Goal: Find specific fact: Find specific fact

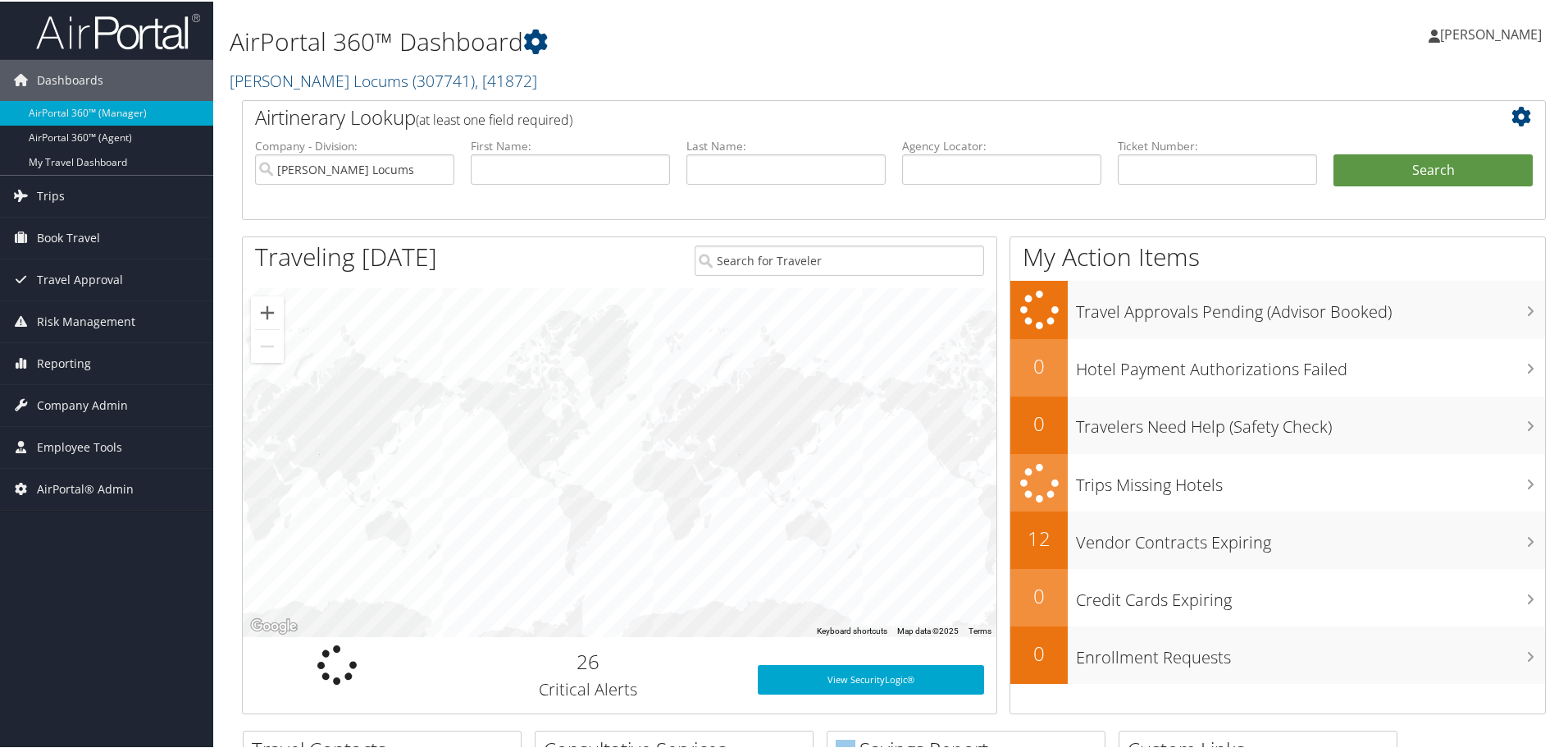
click at [1082, 58] on div "Elizabeth Currie Elizabeth Currie My Settings Travel Agency Contacts Log Consul…" at bounding box center [1312, 40] width 525 height 63
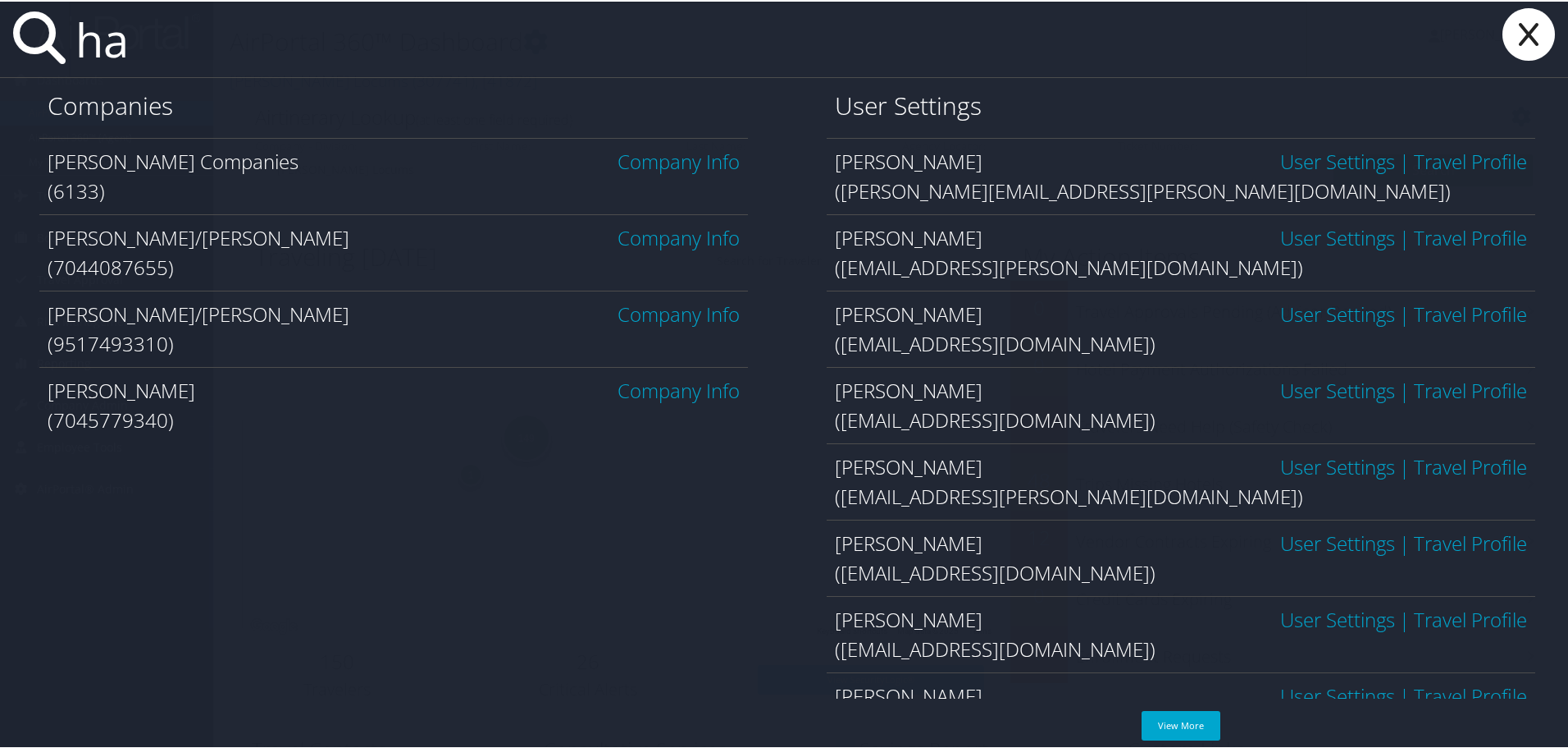
type input "h"
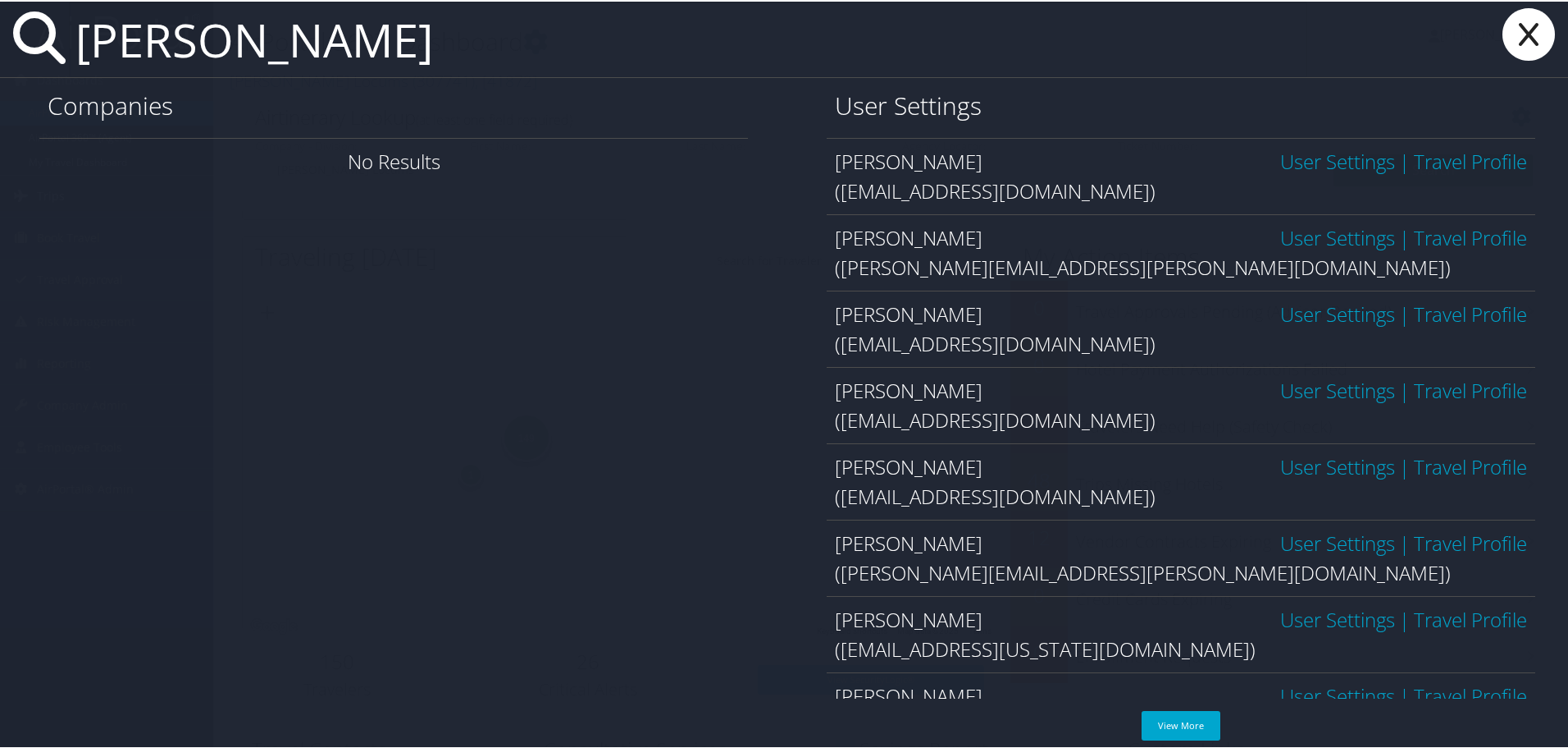
drag, startPoint x: 222, startPoint y: 43, endPoint x: 66, endPoint y: 38, distance: 156.1
click at [62, 38] on div "rollins" at bounding box center [787, 38] width 1575 height 76
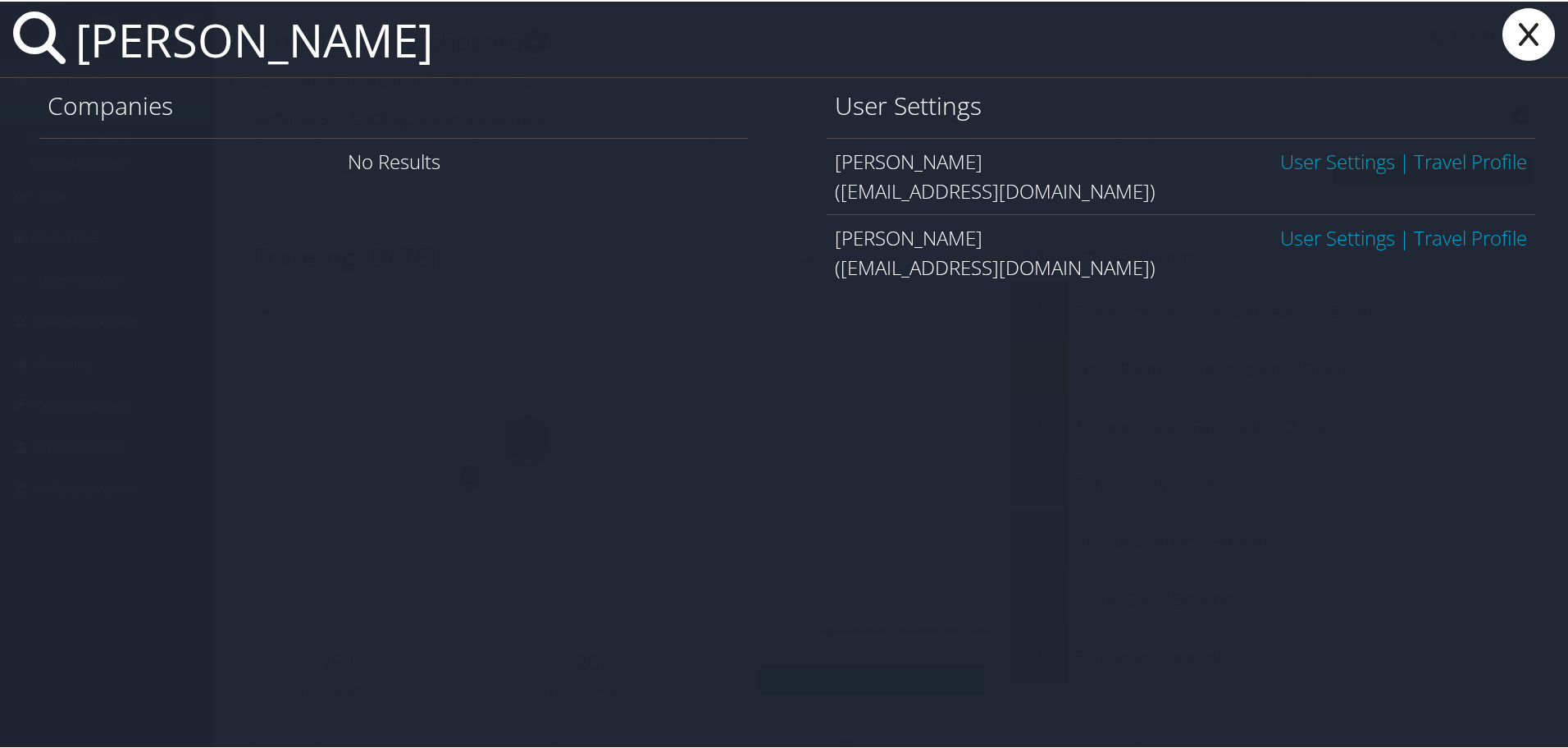
type input "nicola davis"
click at [1445, 164] on link "Travel Profile" at bounding box center [1470, 159] width 113 height 27
click at [1283, 165] on link "User Settings" at bounding box center [1337, 159] width 115 height 27
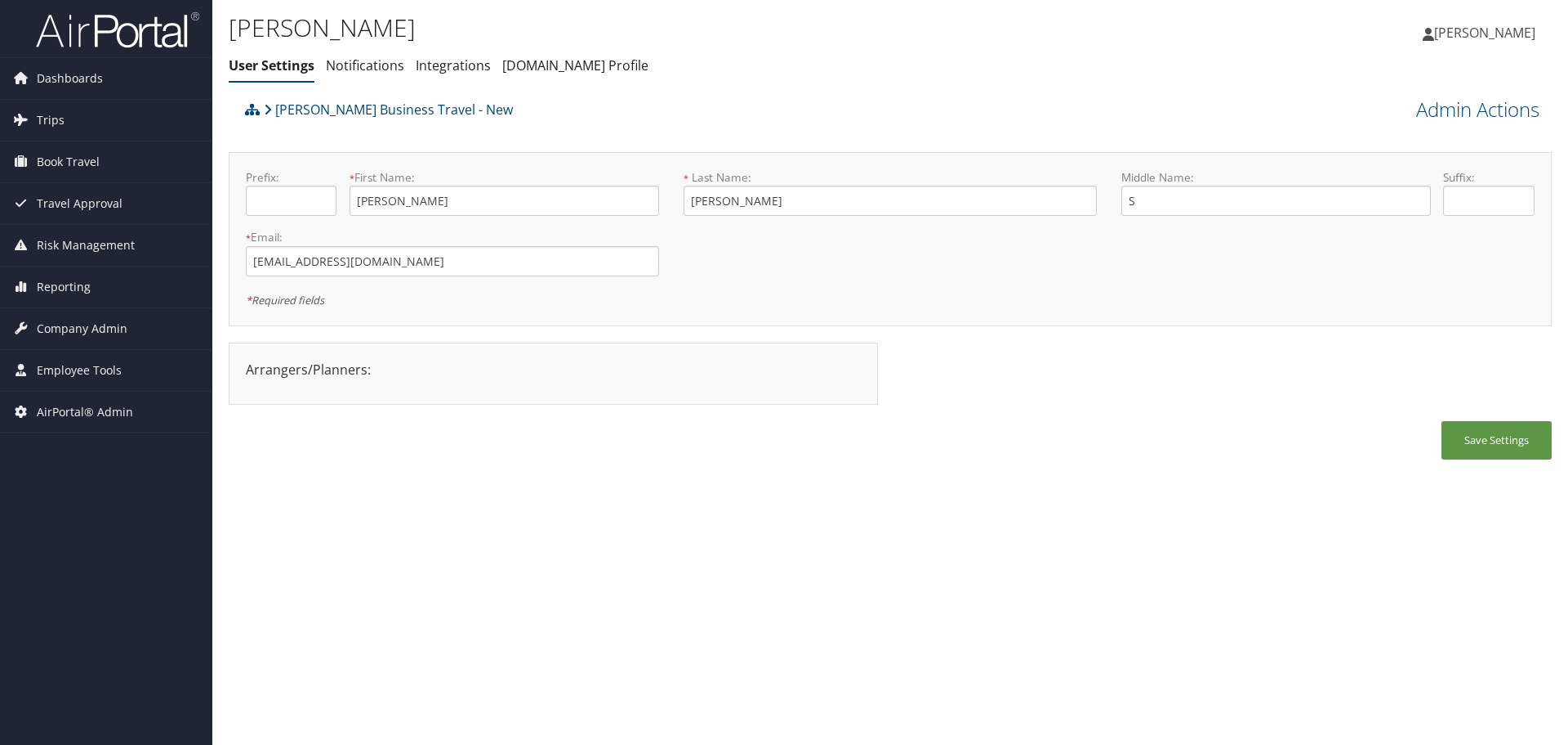
click at [995, 100] on div "Christopherson Business Travel - New" at bounding box center [725, 115] width 968 height 45
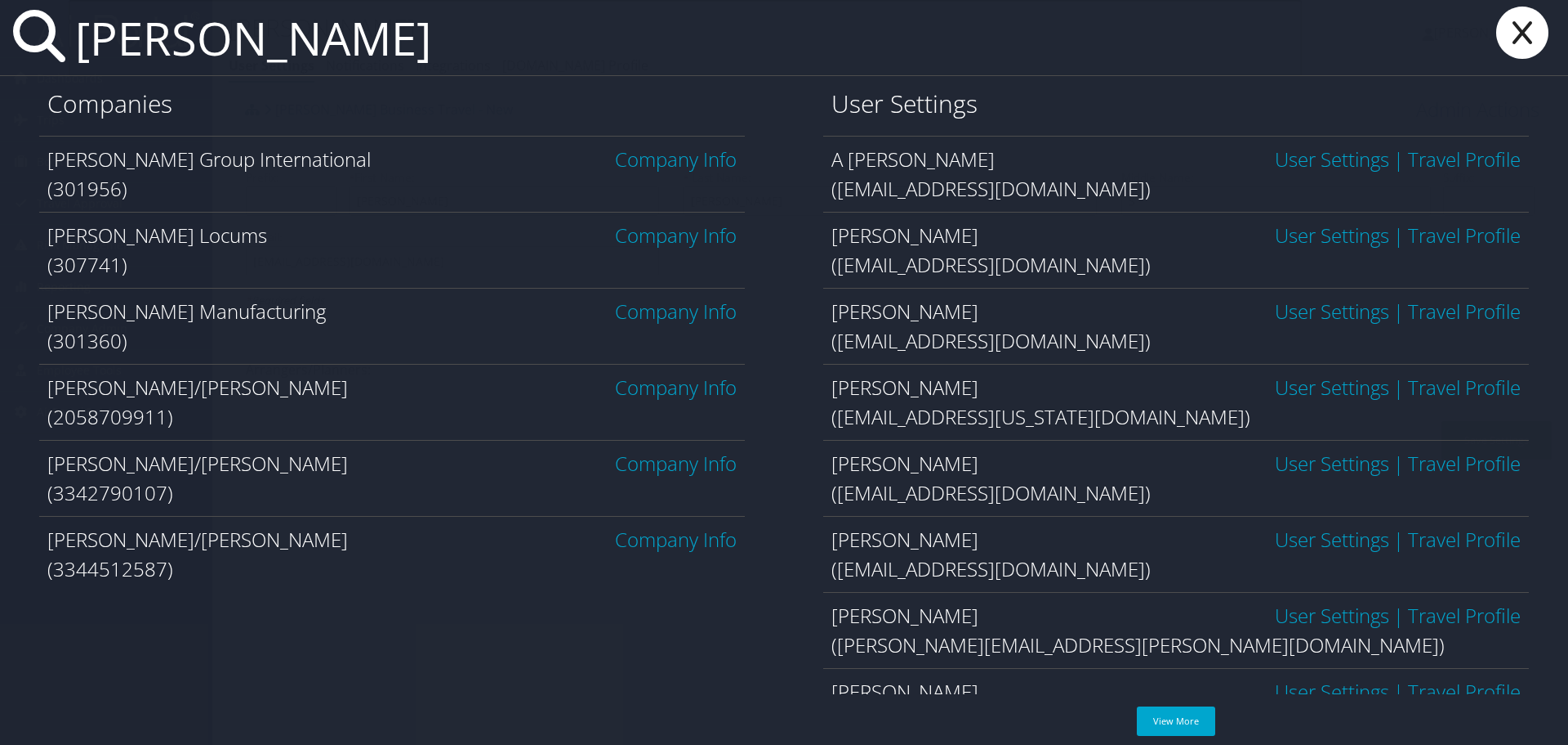
type input "hayes"
click at [651, 245] on link "Company Info" at bounding box center [675, 234] width 122 height 27
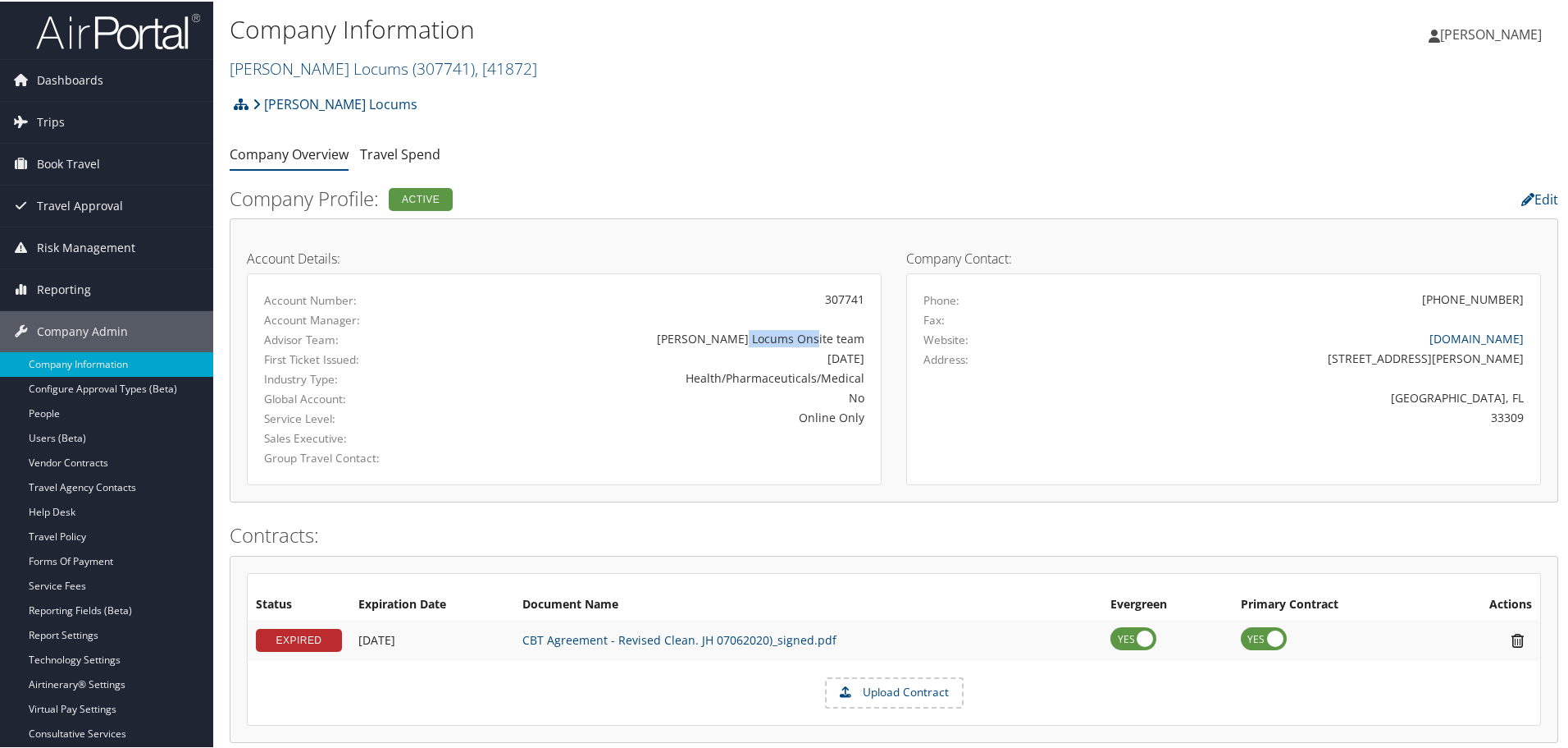
drag, startPoint x: 796, startPoint y: 336, endPoint x: 879, endPoint y: 341, distance: 83.2
click at [879, 341] on div "Account Details: Account Number: 307741 Account Manager: Advisor Team: Hayes Lo…" at bounding box center [564, 358] width 659 height 249
click at [81, 483] on link "Travel Agency Contacts" at bounding box center [106, 486] width 213 height 24
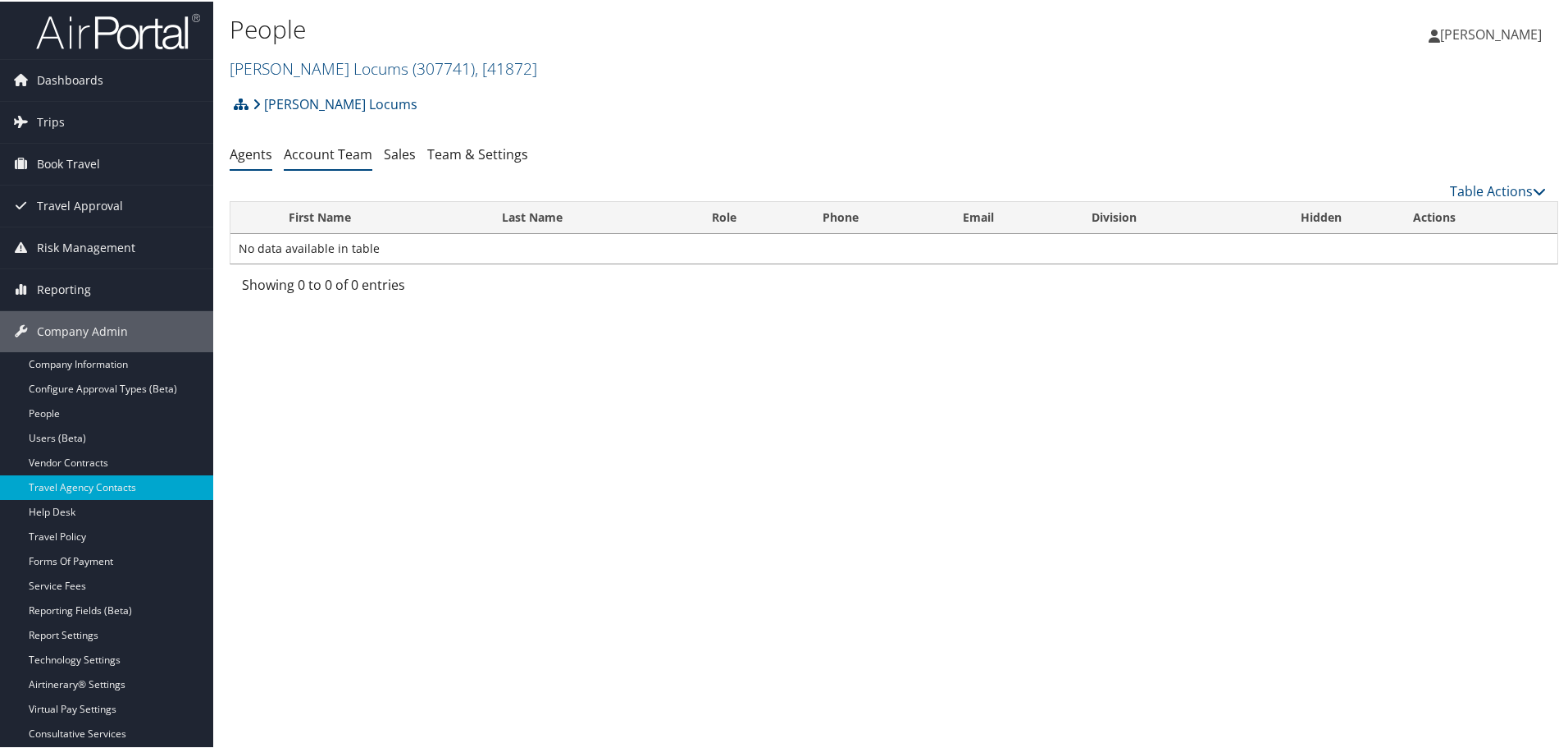
click at [317, 157] on link "Account Team" at bounding box center [327, 152] width 89 height 18
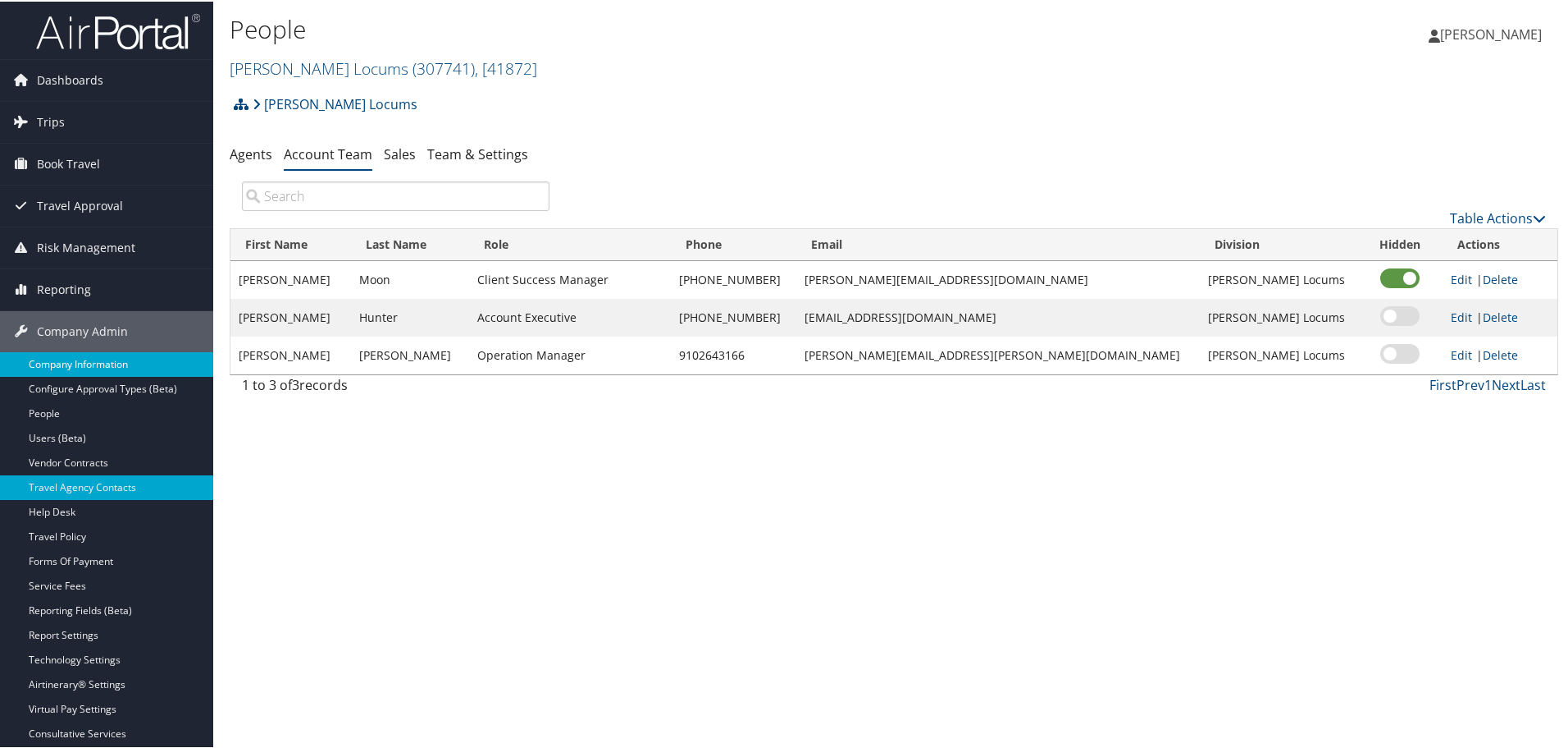
click at [56, 370] on link "Company Information" at bounding box center [106, 363] width 213 height 24
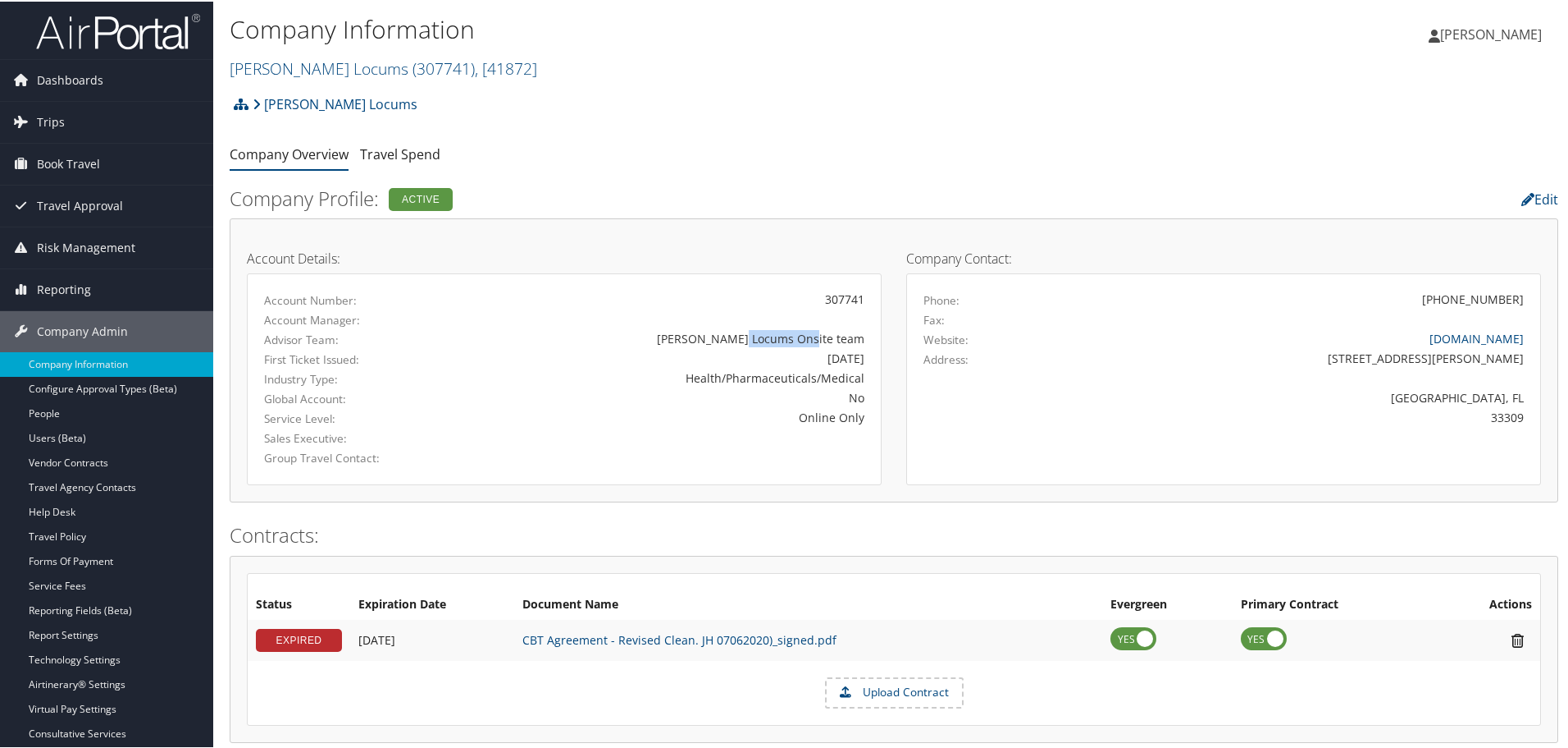
drag, startPoint x: 798, startPoint y: 338, endPoint x: 867, endPoint y: 337, distance: 69.0
click at [867, 337] on div "[PERSON_NAME] Locums Onsite team" at bounding box center [668, 337] width 417 height 17
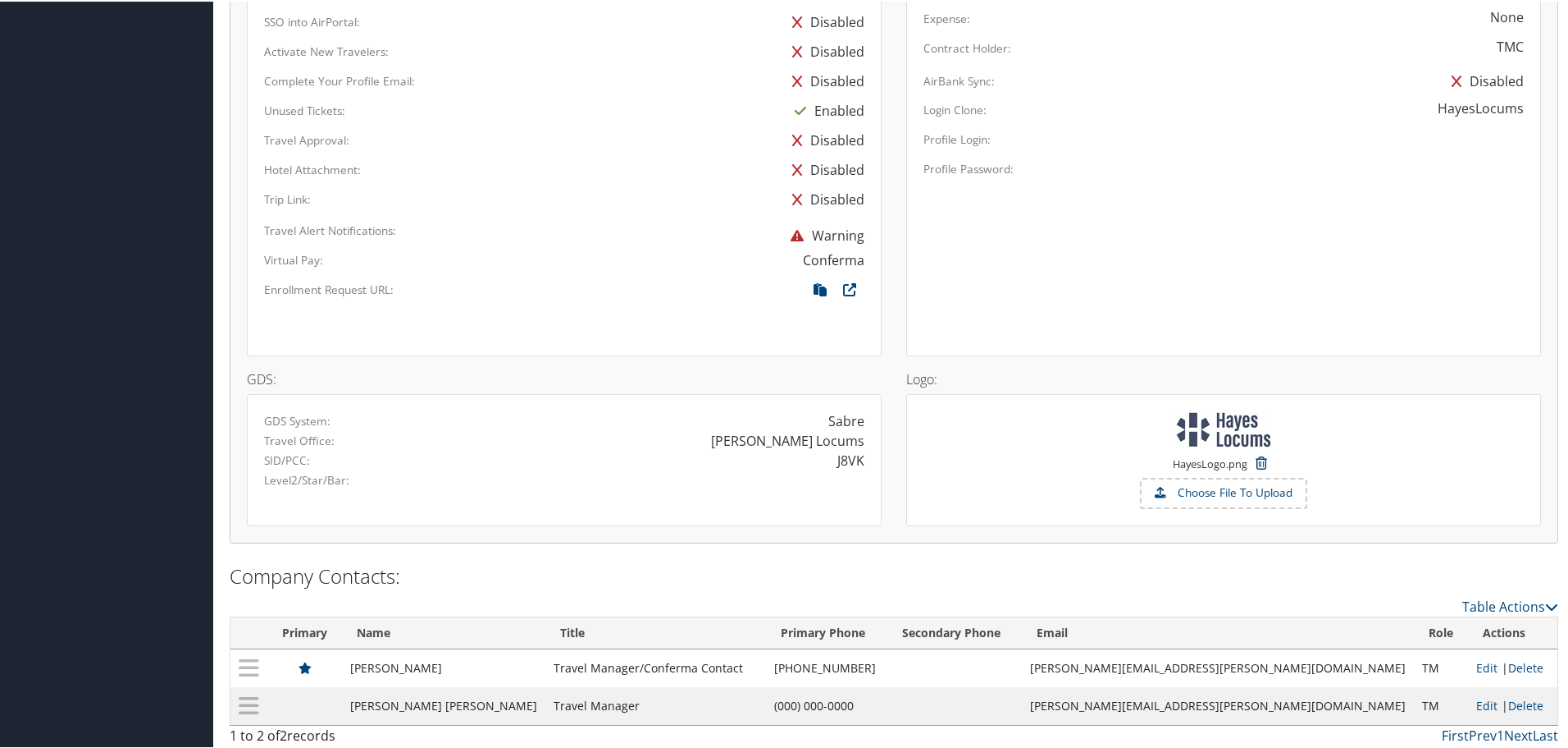
scroll to position [923, 0]
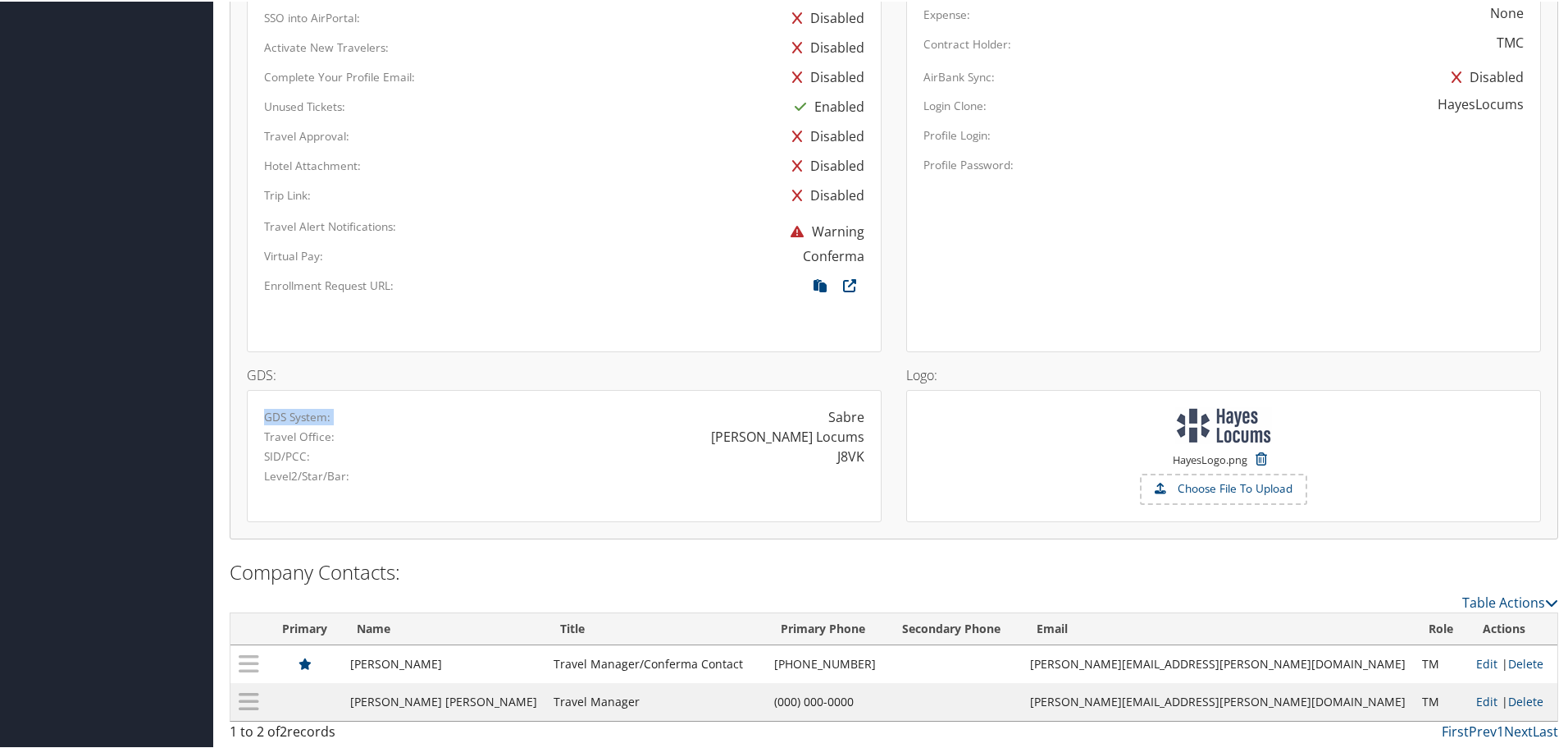
drag, startPoint x: 261, startPoint y: 418, endPoint x: 861, endPoint y: 414, distance: 600.0
click at [861, 414] on div "GDS System: Sabre" at bounding box center [564, 415] width 625 height 20
drag, startPoint x: 832, startPoint y: 418, endPoint x: 304, endPoint y: 418, distance: 528.0
click at [306, 418] on div "GDS System: Sabre" at bounding box center [564, 415] width 625 height 20
click at [860, 460] on div "J8VK" at bounding box center [720, 454] width 312 height 20
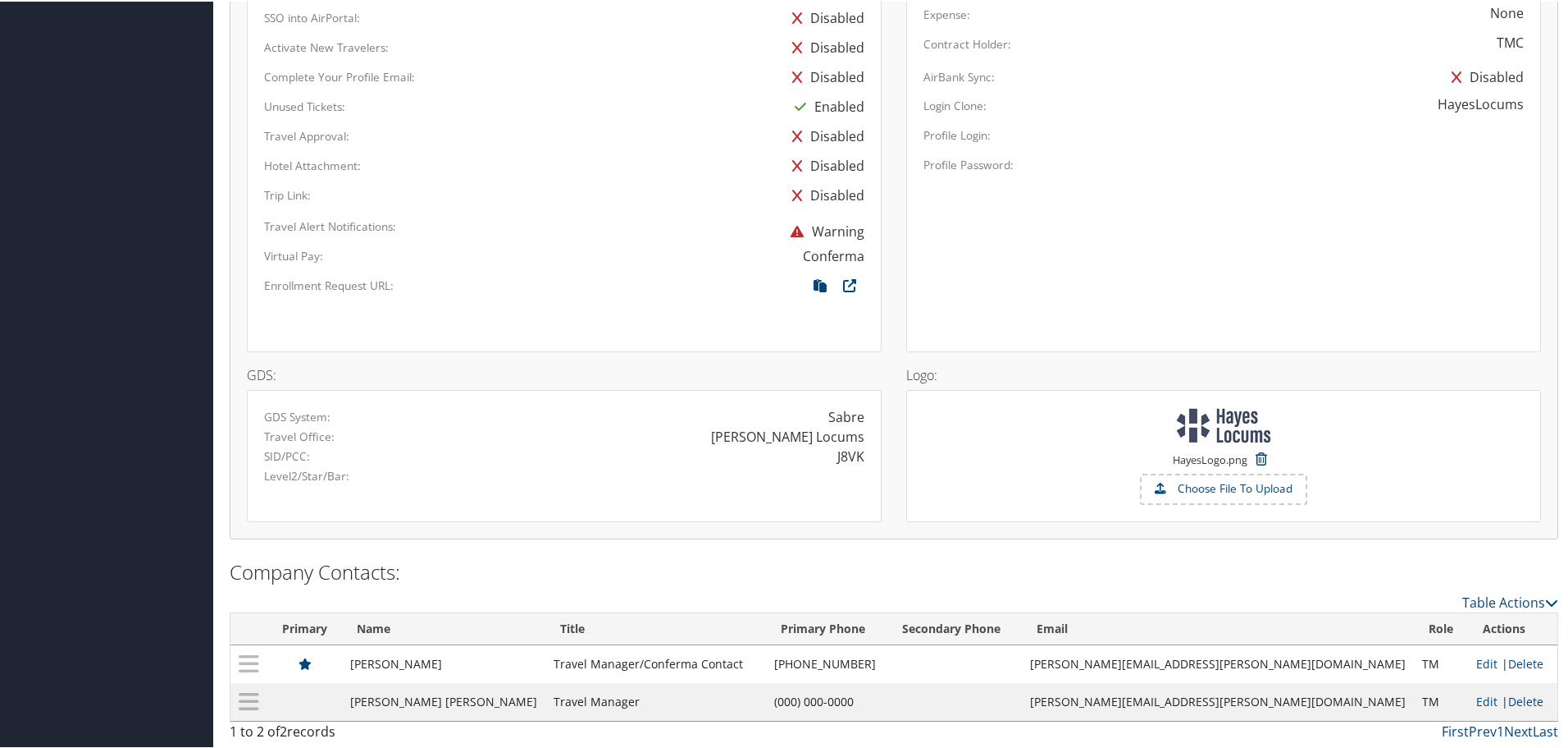
drag, startPoint x: 833, startPoint y: 453, endPoint x: 870, endPoint y: 456, distance: 37.1
click at [870, 456] on div "J8VK" at bounding box center [720, 454] width 312 height 20
drag, startPoint x: 871, startPoint y: 457, endPoint x: 816, endPoint y: 457, distance: 55.0
click at [823, 457] on div "J8VK" at bounding box center [720, 454] width 312 height 20
click at [837, 454] on div "J8VK" at bounding box center [850, 454] width 27 height 20
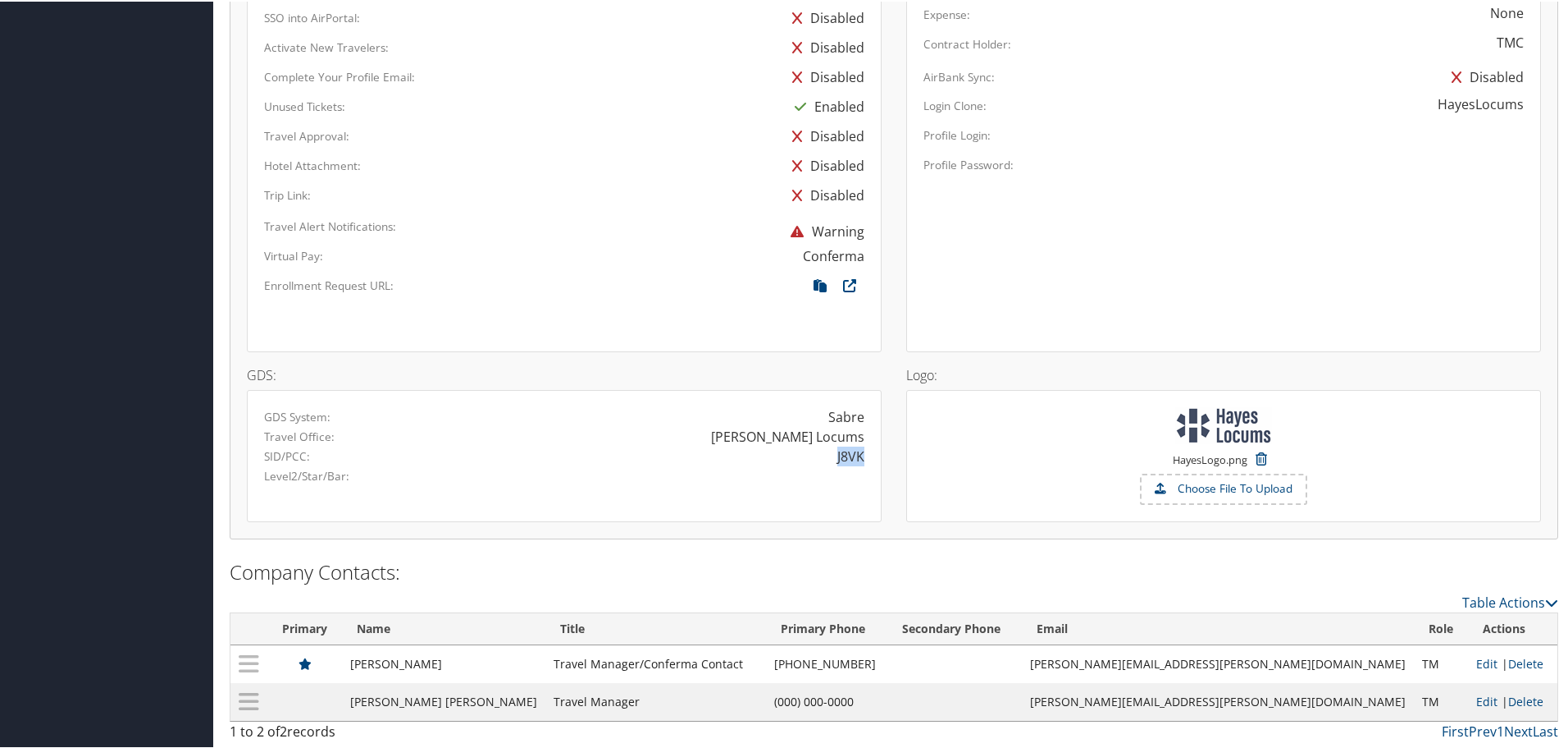
click at [837, 454] on div "J8VK" at bounding box center [850, 454] width 27 height 20
click at [482, 509] on div "GDS System: Sabre Travel Office: [PERSON_NAME] Locums SID/PCC: J8VK Level2/Star…" at bounding box center [564, 454] width 635 height 132
click at [844, 455] on div "J8VK" at bounding box center [850, 454] width 27 height 20
click at [844, 456] on div "J8VK" at bounding box center [850, 454] width 27 height 20
click at [570, 517] on div "GDS System: Sabre Travel Office: [PERSON_NAME] Locums SID/PCC: J8VK Level2/Star…" at bounding box center [564, 454] width 635 height 132
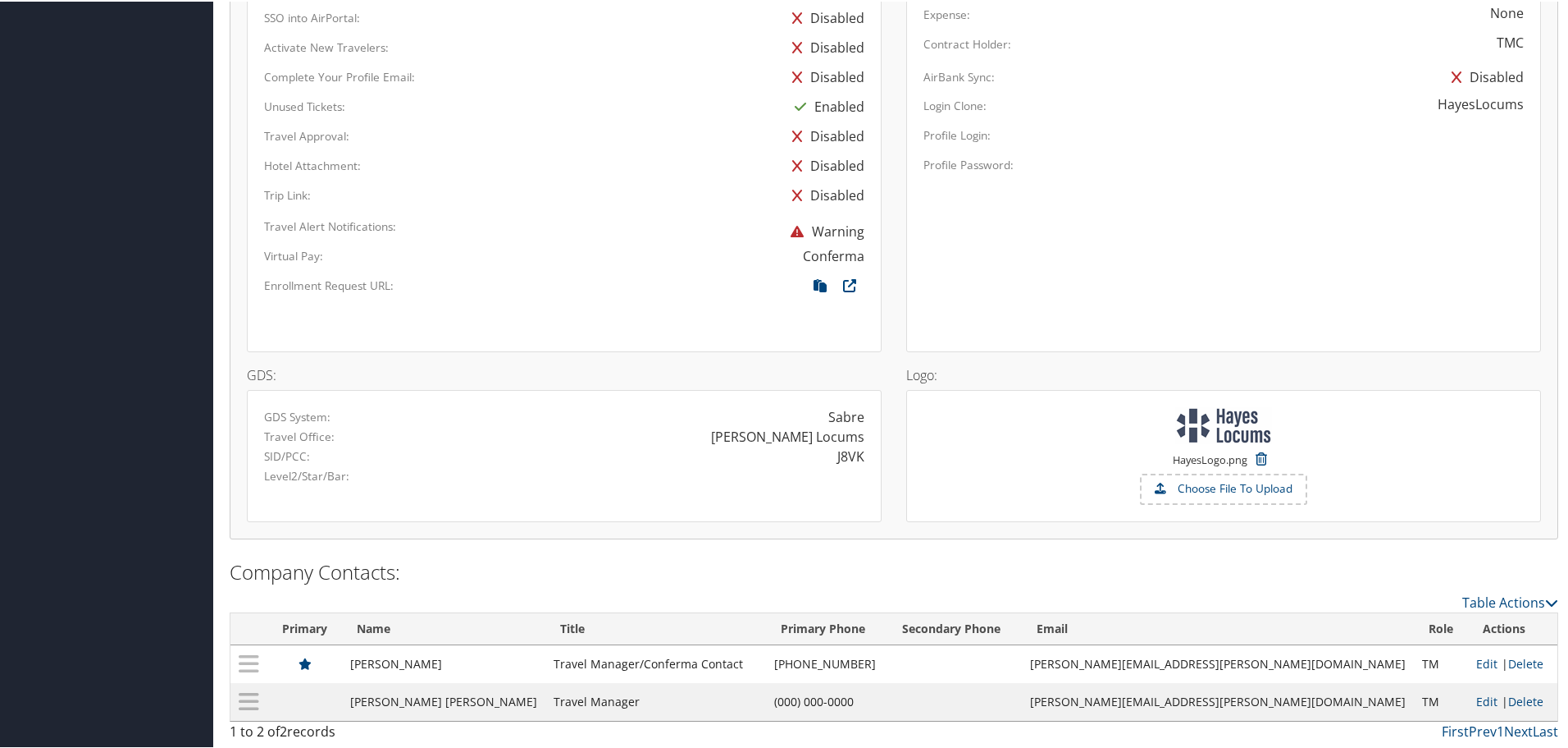
click at [863, 457] on div "J8VK" at bounding box center [720, 454] width 312 height 20
drag, startPoint x: 863, startPoint y: 452, endPoint x: 829, endPoint y: 454, distance: 34.1
click at [831, 453] on div "J8VK" at bounding box center [720, 454] width 312 height 20
click at [855, 457] on div "J8VK" at bounding box center [850, 454] width 27 height 20
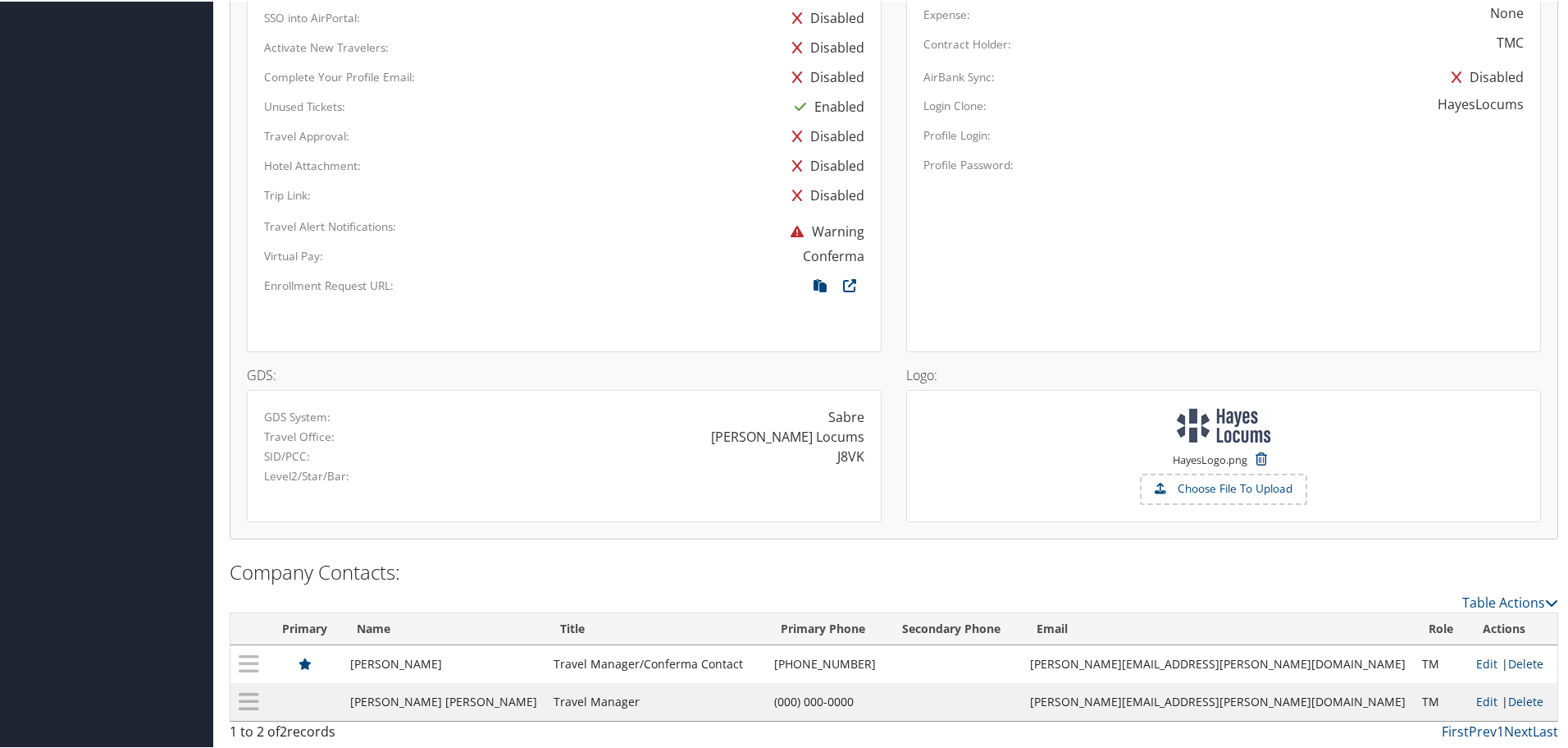
drag, startPoint x: 864, startPoint y: 450, endPoint x: 835, endPoint y: 450, distance: 29.0
click at [840, 450] on div "J8VK" at bounding box center [720, 454] width 312 height 20
click at [846, 454] on div "J8VK" at bounding box center [850, 454] width 27 height 20
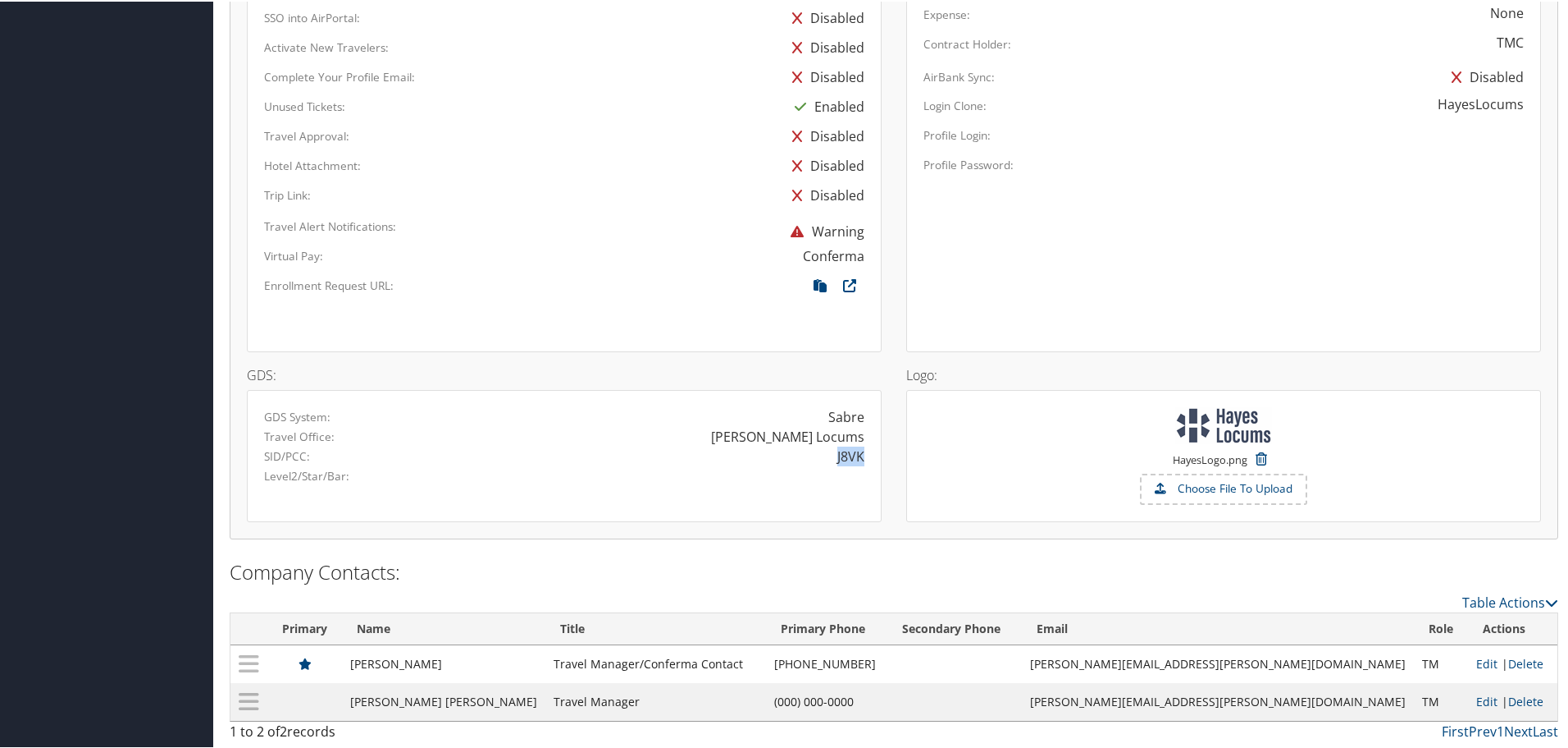
click at [860, 456] on div "J8VK" at bounding box center [850, 454] width 27 height 20
drag, startPoint x: 269, startPoint y: 434, endPoint x: 890, endPoint y: 433, distance: 621.0
click at [890, 433] on div "GDS: GDS System: Sabre Travel Office: [PERSON_NAME] Locums SID/PCC: J8VK Level2…" at bounding box center [564, 436] width 659 height 170
drag, startPoint x: 791, startPoint y: 437, endPoint x: 886, endPoint y: 437, distance: 95.0
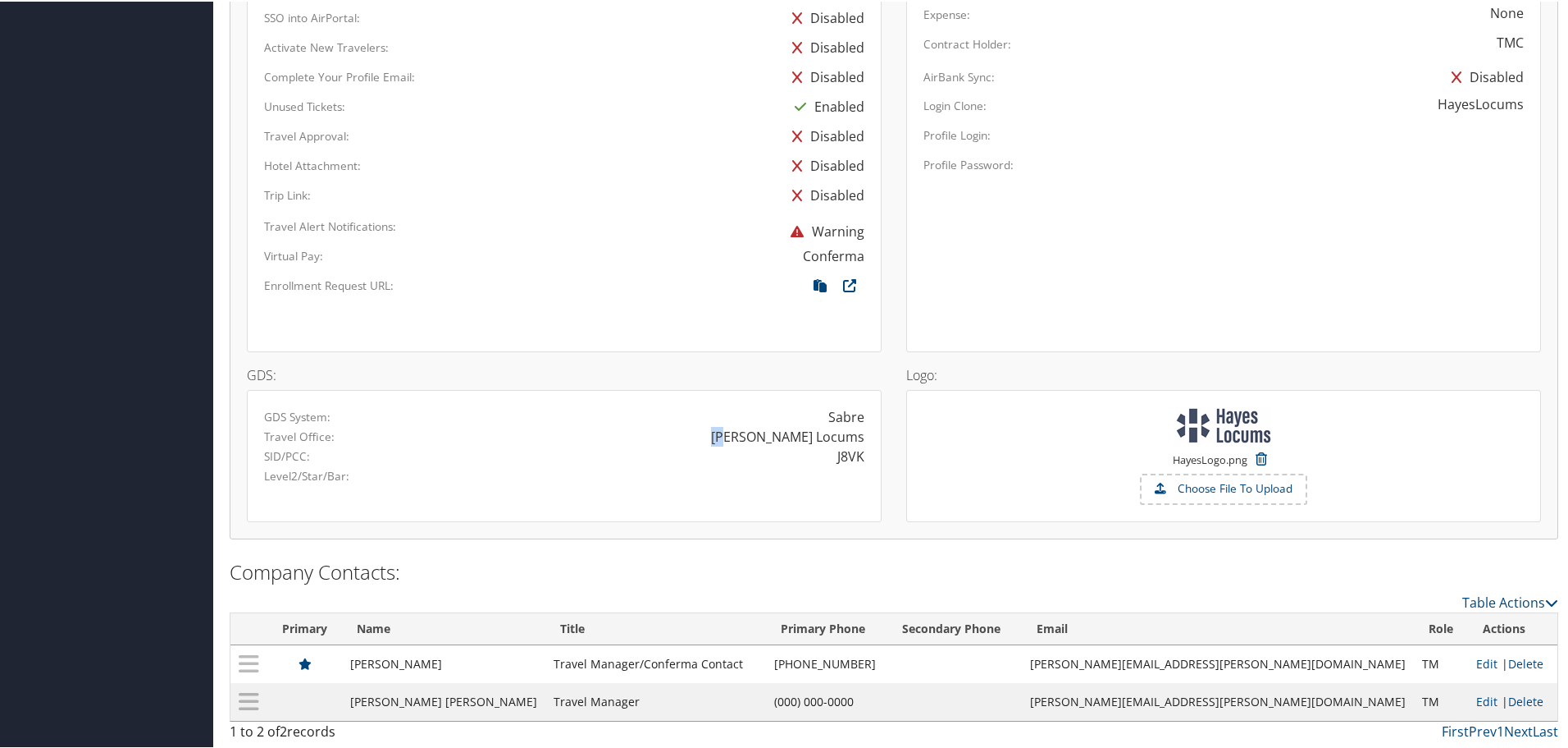
click at [886, 437] on div "GDS: GDS System: Sabre Travel Office: [PERSON_NAME] Locums SID/PCC: J8VK Level2…" at bounding box center [564, 436] width 659 height 170
drag, startPoint x: 266, startPoint y: 474, endPoint x: 778, endPoint y: 482, distance: 512.1
click at [776, 482] on div "Level2/Star/Bar:" at bounding box center [564, 474] width 625 height 20
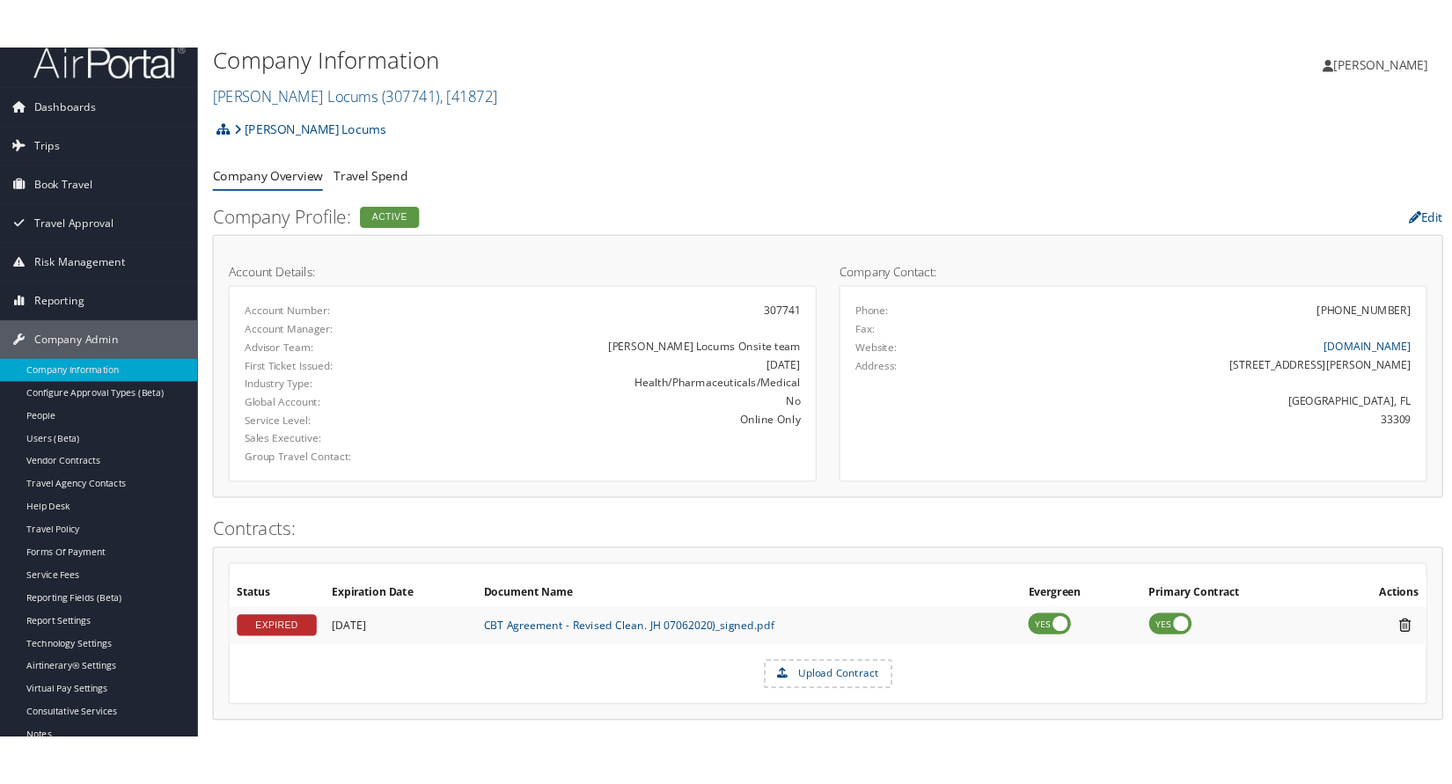
scroll to position [0, 0]
